Goal: Information Seeking & Learning: Learn about a topic

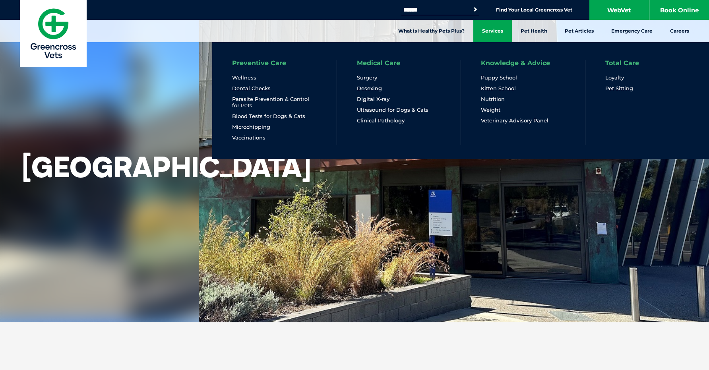
click at [489, 32] on link "Services" at bounding box center [492, 31] width 39 height 22
click at [488, 31] on link "Services" at bounding box center [492, 31] width 39 height 22
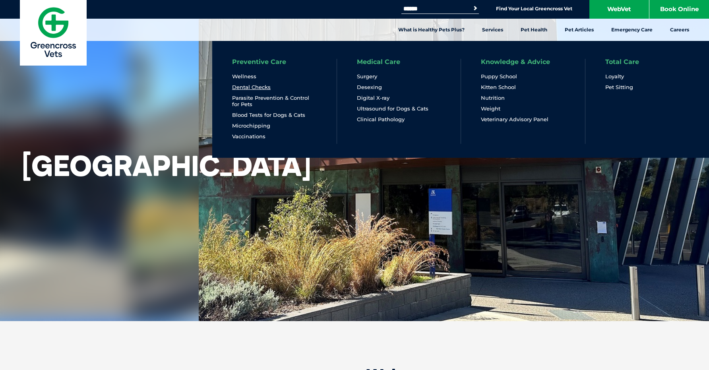
click at [261, 88] on link "Dental Checks" at bounding box center [251, 87] width 39 height 7
